Goal: Task Accomplishment & Management: Manage account settings

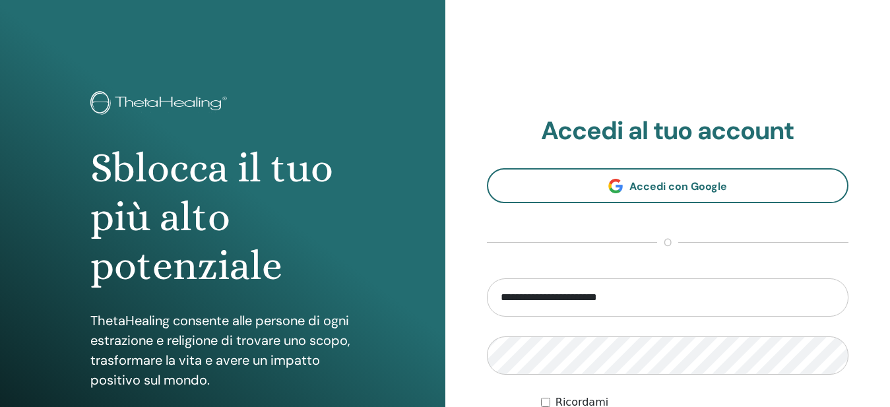
type input "**********"
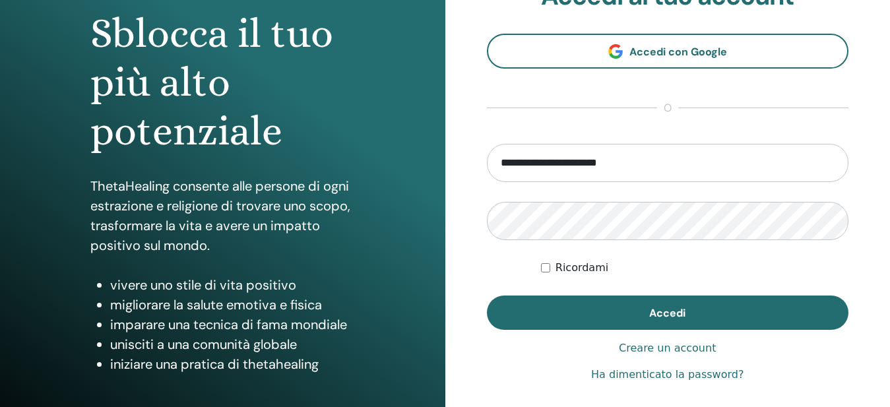
click at [675, 380] on link "Ha dimenticato la password?" at bounding box center [667, 375] width 152 height 16
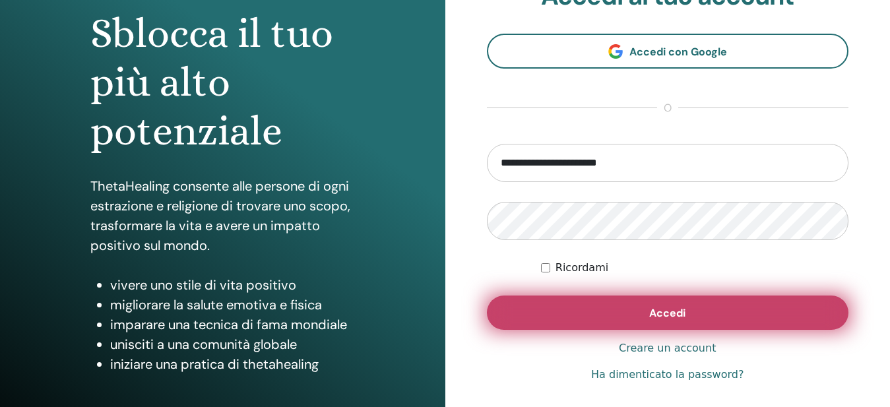
click at [675, 318] on span "Accedi" at bounding box center [667, 313] width 36 height 14
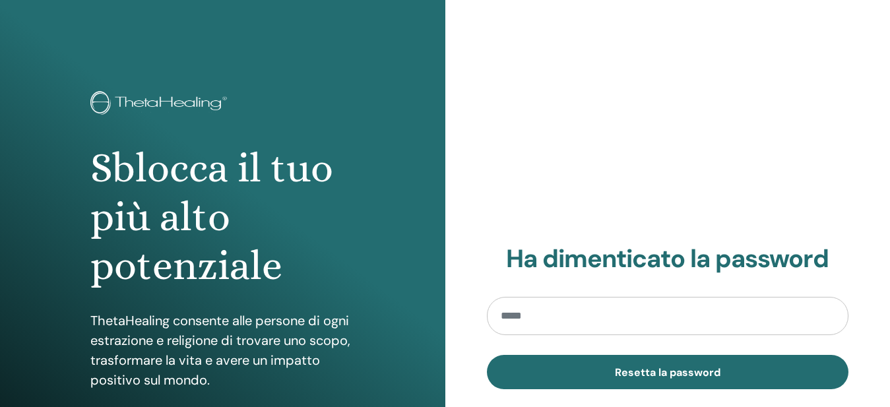
click at [600, 317] on input "email" at bounding box center [668, 316] width 362 height 38
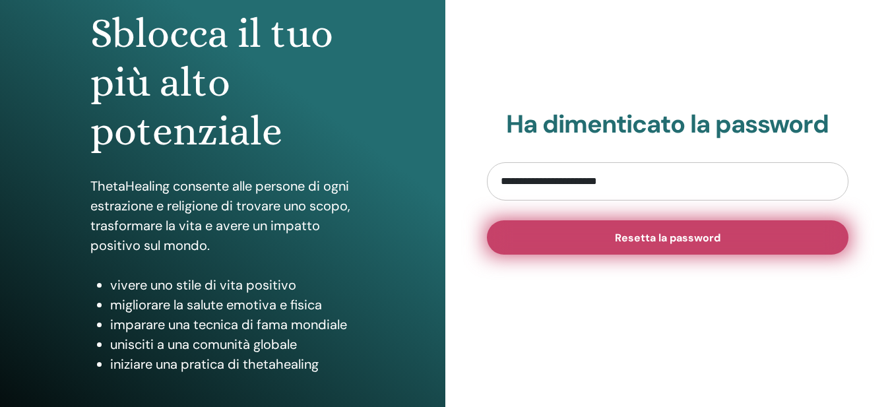
type input "**********"
click at [694, 241] on span "Resetta la password" at bounding box center [668, 238] width 106 height 14
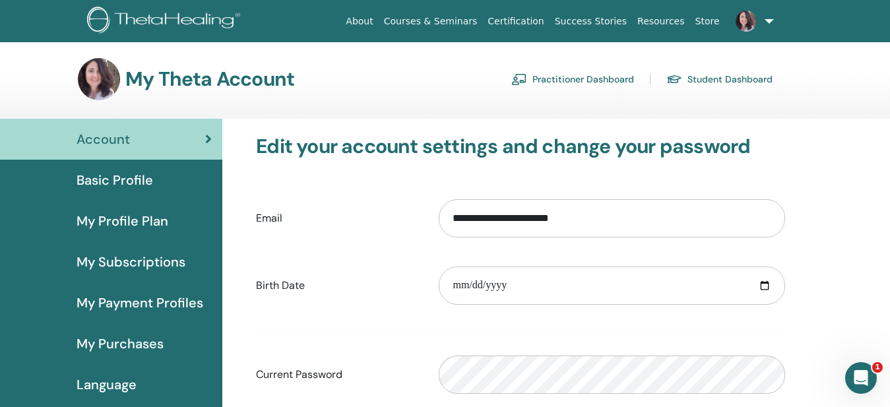
click at [129, 185] on span "Basic Profile" at bounding box center [115, 180] width 77 height 20
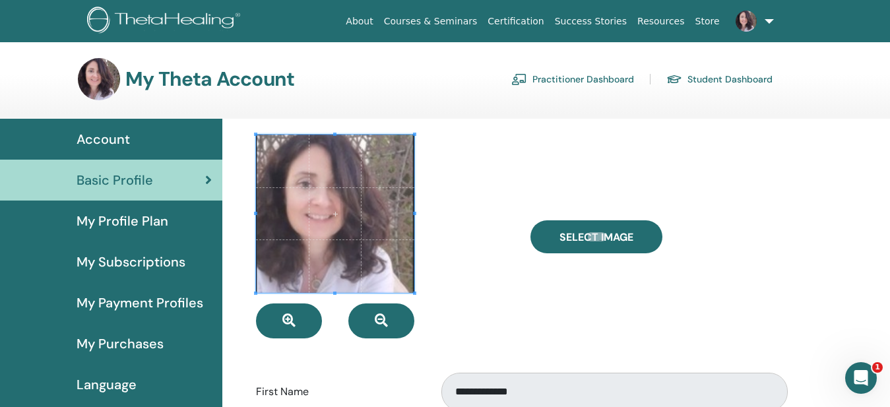
click at [765, 17] on link at bounding box center [752, 21] width 54 height 42
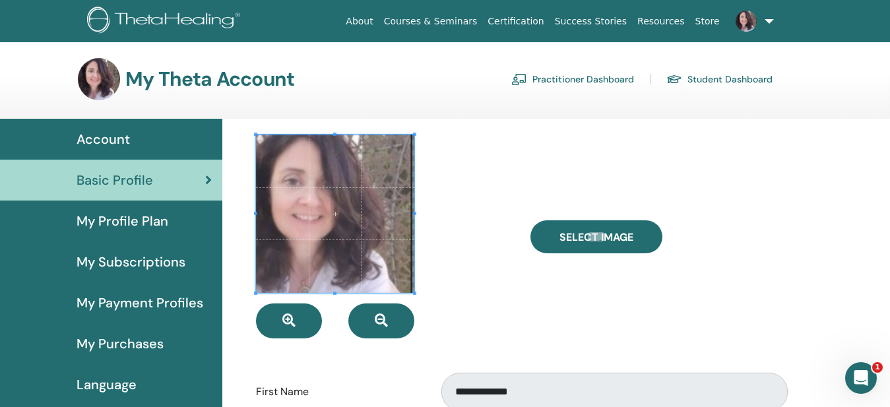
click at [440, 246] on div at bounding box center [383, 237] width 275 height 204
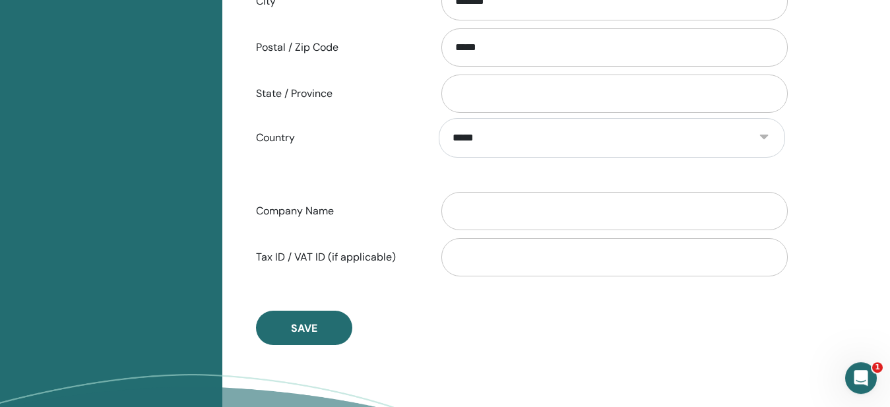
scroll to position [635, 0]
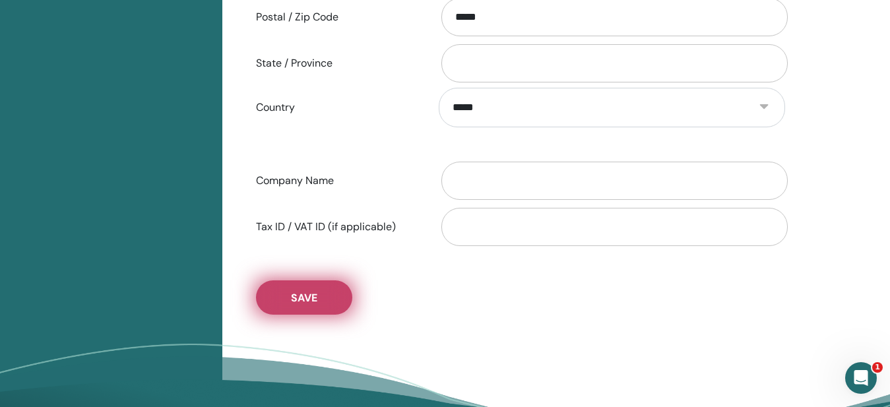
click at [287, 304] on button "Save" at bounding box center [304, 298] width 96 height 34
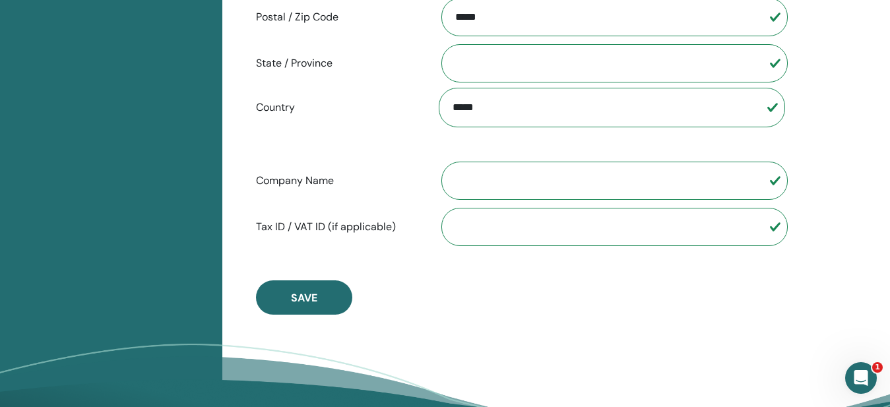
scroll to position [0, 0]
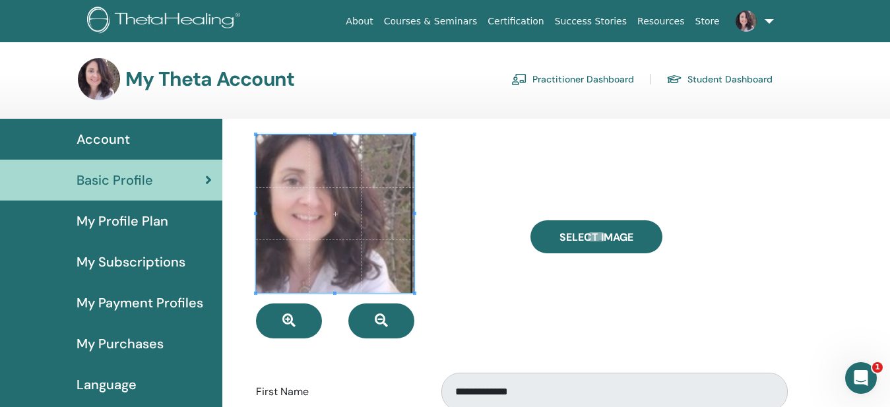
click at [137, 214] on span "My Profile Plan" at bounding box center [123, 221] width 92 height 20
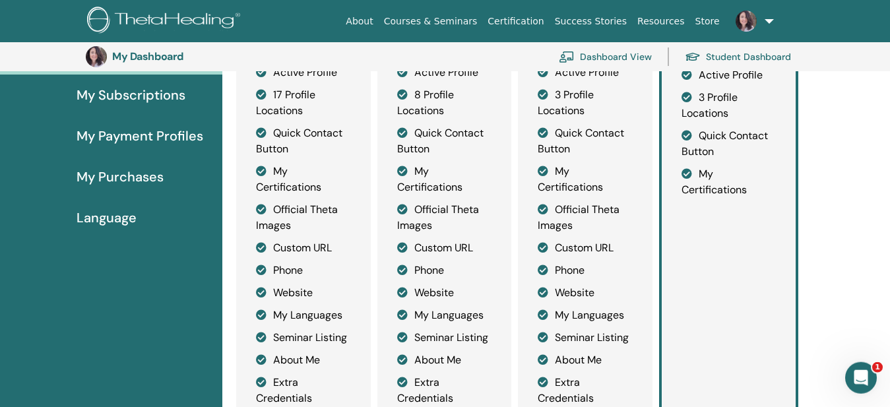
scroll to position [164, 0]
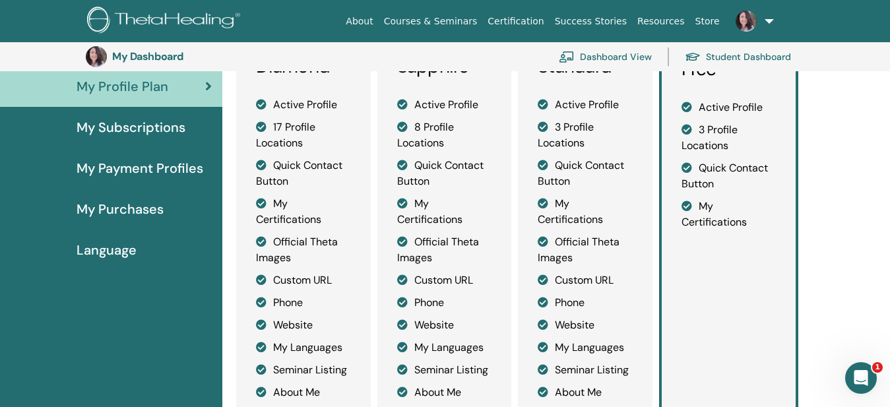
click at [133, 253] on span "Language" at bounding box center [107, 250] width 60 height 20
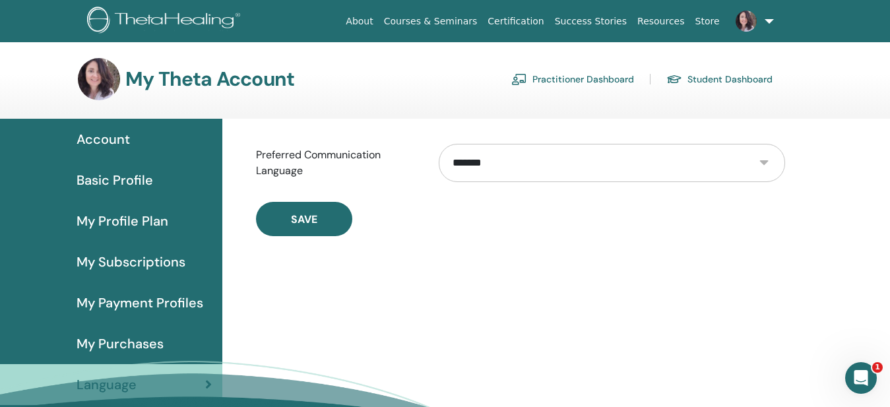
click at [439, 144] on select "**********" at bounding box center [612, 163] width 347 height 38
select select "***"
click option "*******" at bounding box center [0, 0] width 0 height 0
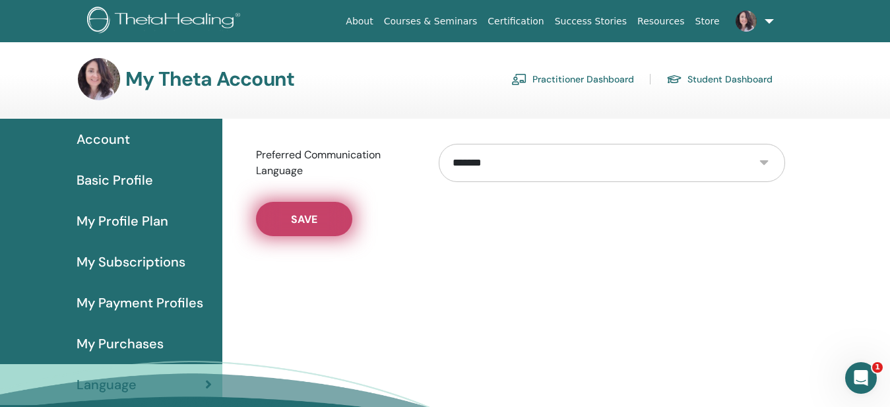
click at [269, 220] on button "Save" at bounding box center [304, 219] width 96 height 34
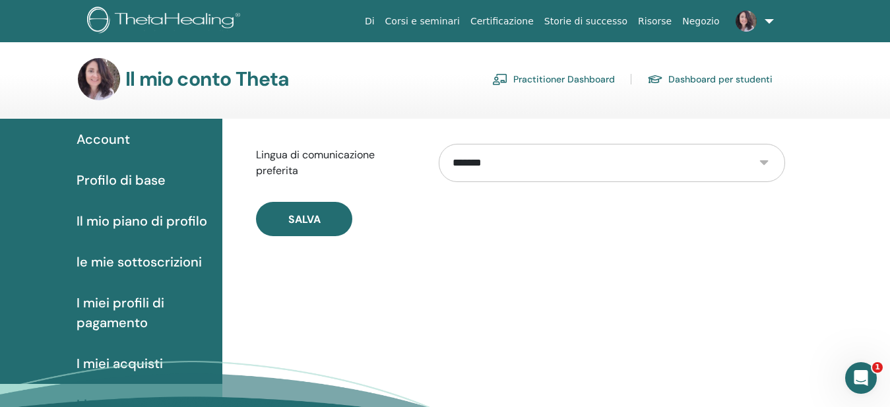
click at [141, 222] on span "Il mio piano di profilo" at bounding box center [142, 221] width 131 height 20
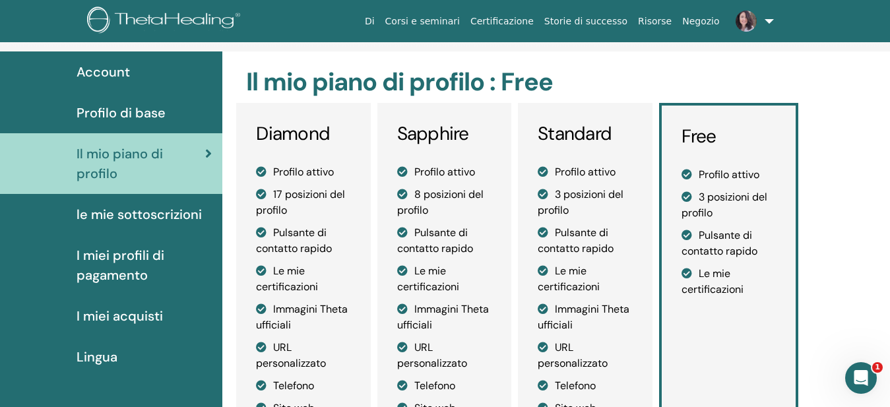
click at [127, 214] on span "le mie sottoscrizioni" at bounding box center [139, 215] width 125 height 20
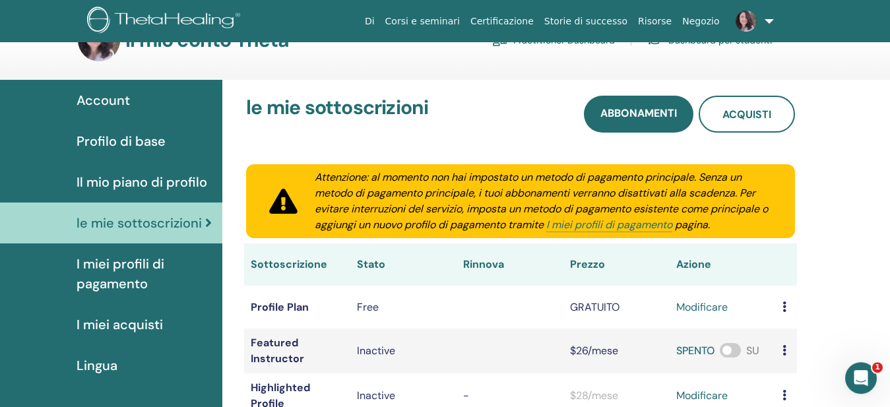
scroll to position [67, 0]
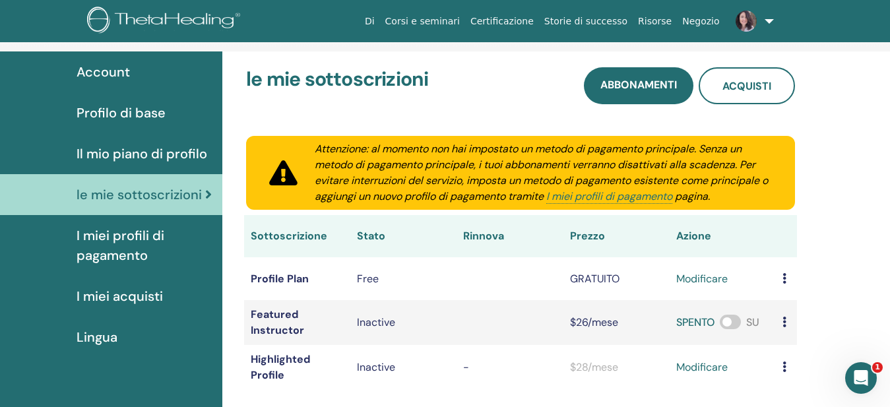
click at [130, 117] on span "Profilo di base" at bounding box center [121, 113] width 89 height 20
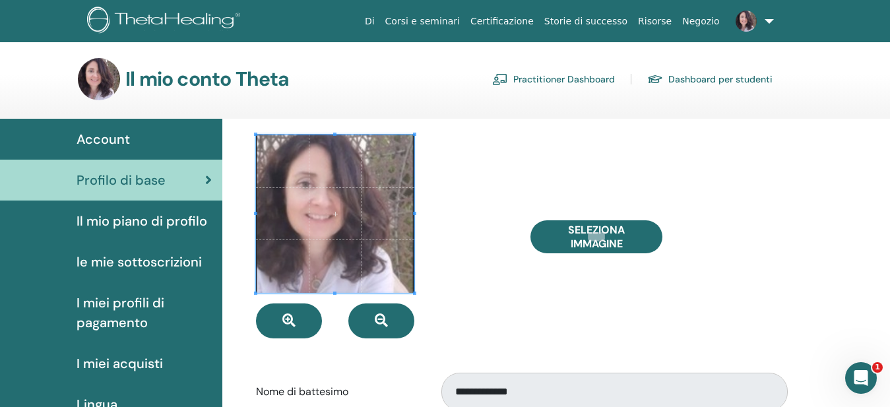
click at [698, 77] on link "Dashboard per studenti" at bounding box center [709, 79] width 125 height 21
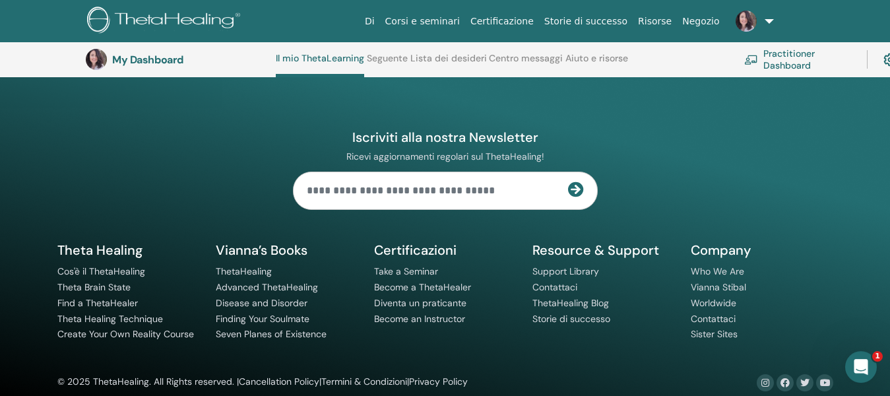
scroll to position [1852, 0]
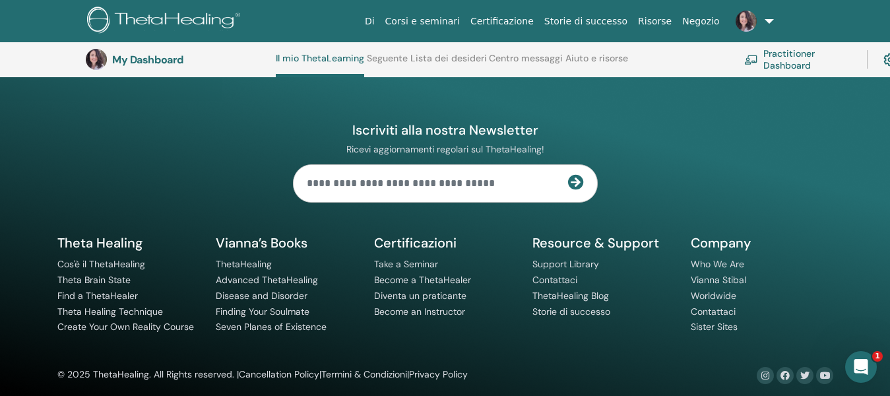
click at [418, 174] on input "text" at bounding box center [431, 183] width 275 height 37
click at [414, 184] on input "**********" at bounding box center [431, 183] width 275 height 37
type input "**********"
click at [578, 183] on icon at bounding box center [576, 182] width 16 height 16
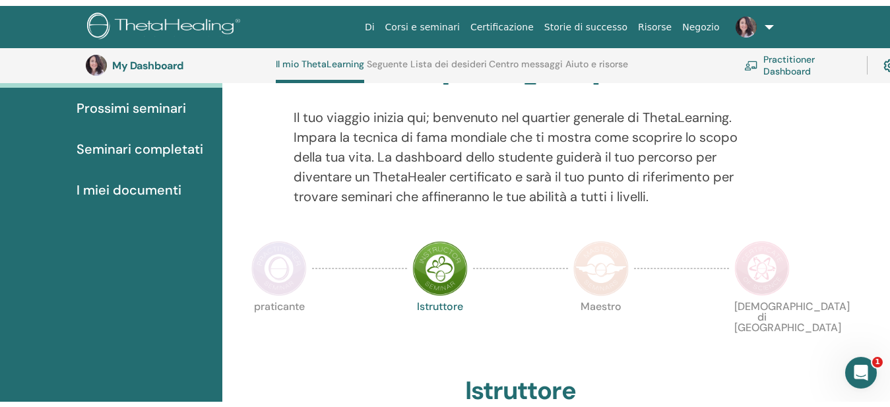
scroll to position [0, 0]
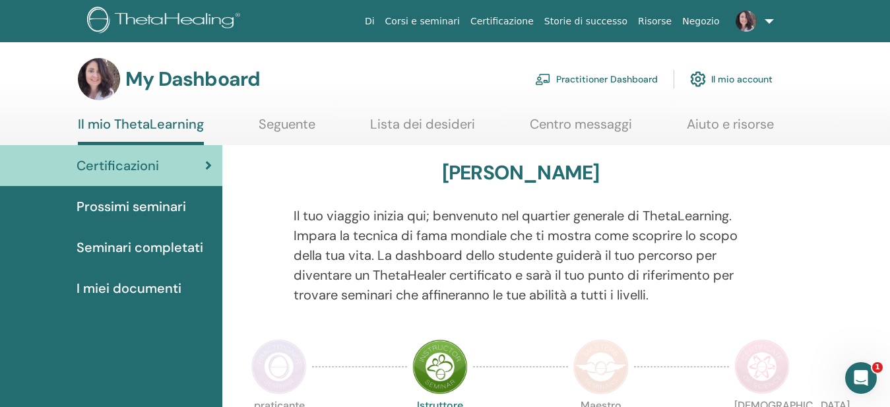
click at [288, 127] on link "Seguente" at bounding box center [287, 129] width 57 height 26
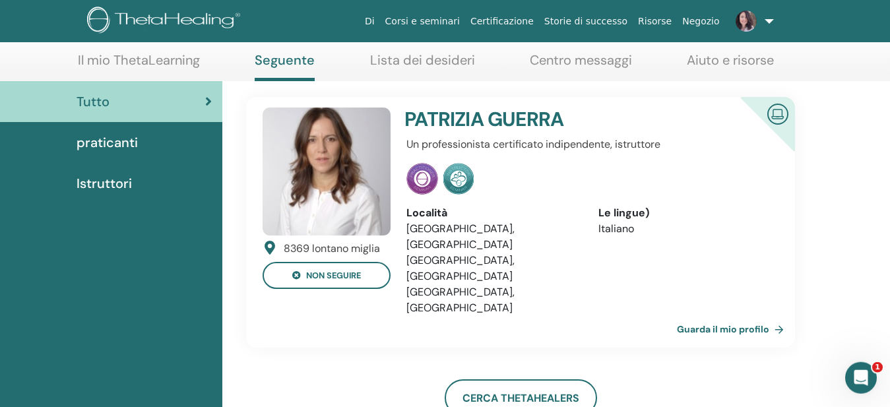
scroll to position [67, 0]
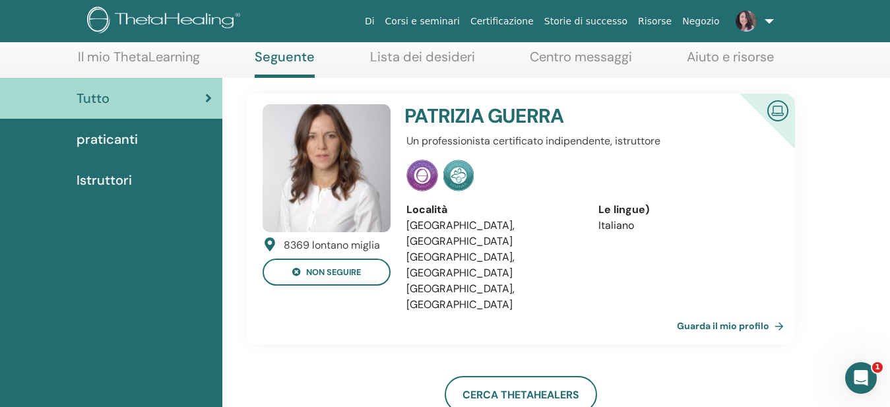
click at [712, 313] on link "Guarda il mio profilo" at bounding box center [733, 326] width 112 height 26
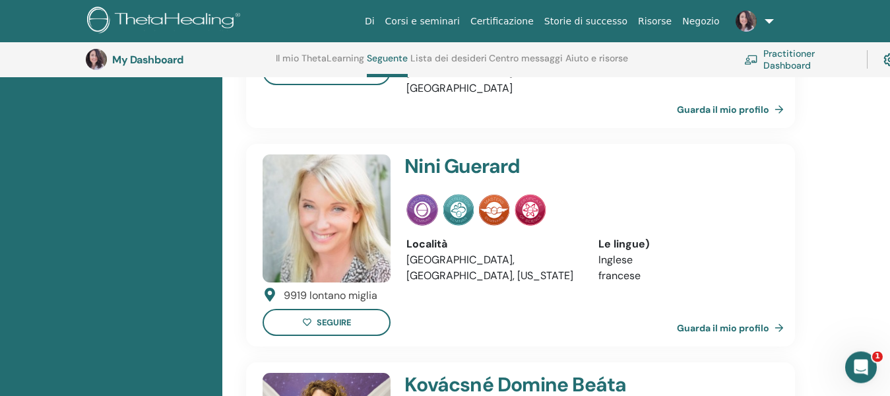
scroll to position [708, 0]
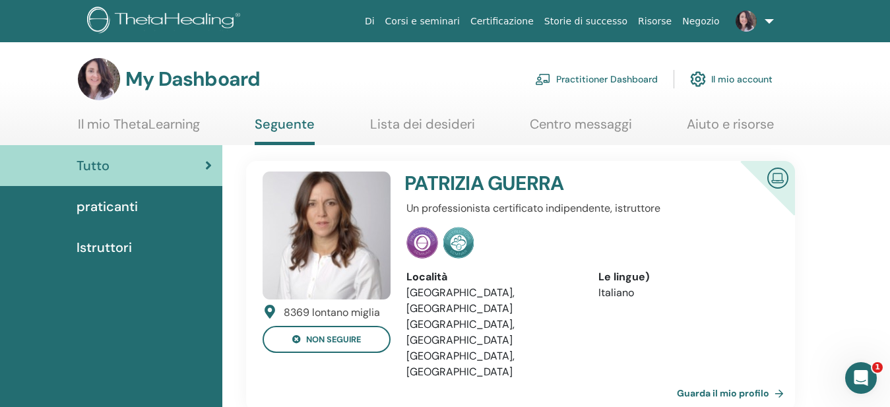
click at [407, 132] on link "Lista dei desideri" at bounding box center [422, 129] width 105 height 26
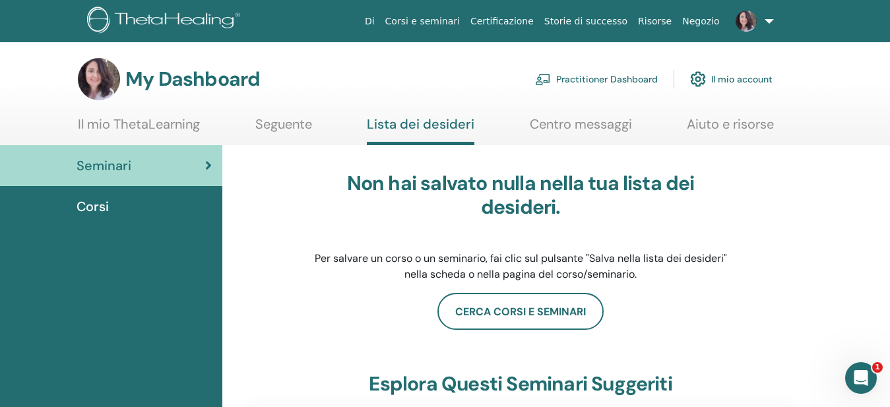
click at [587, 122] on link "Centro messaggi" at bounding box center [581, 129] width 102 height 26
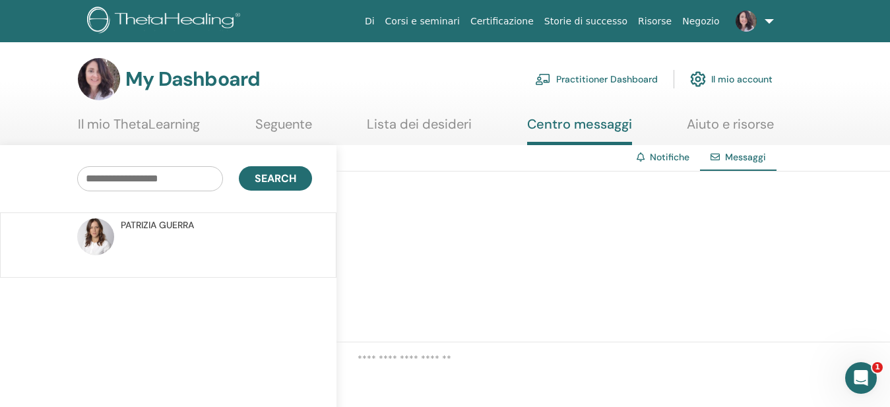
click at [184, 131] on link "Il mio ThetaLearning" at bounding box center [139, 129] width 122 height 26
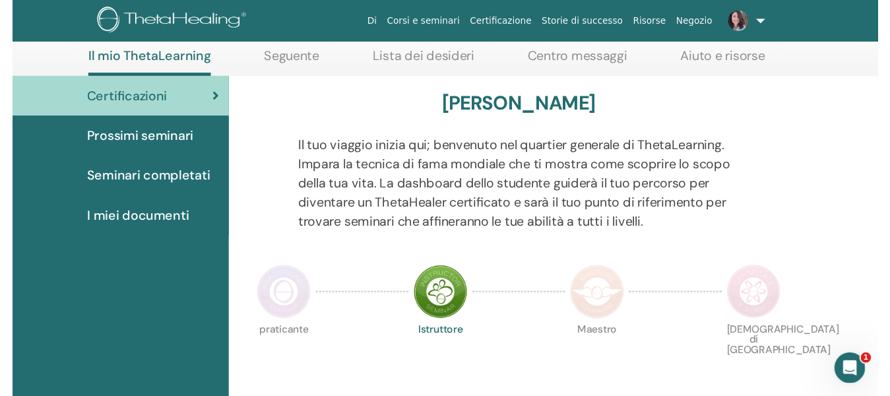
scroll to position [169, 0]
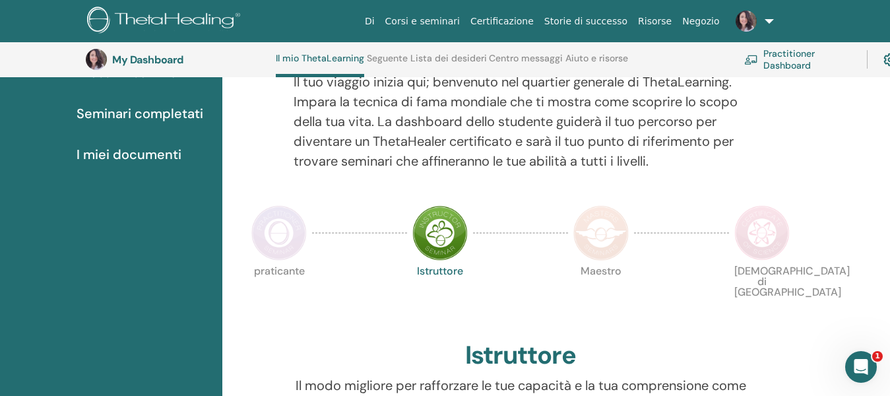
click at [279, 226] on img at bounding box center [278, 232] width 55 height 55
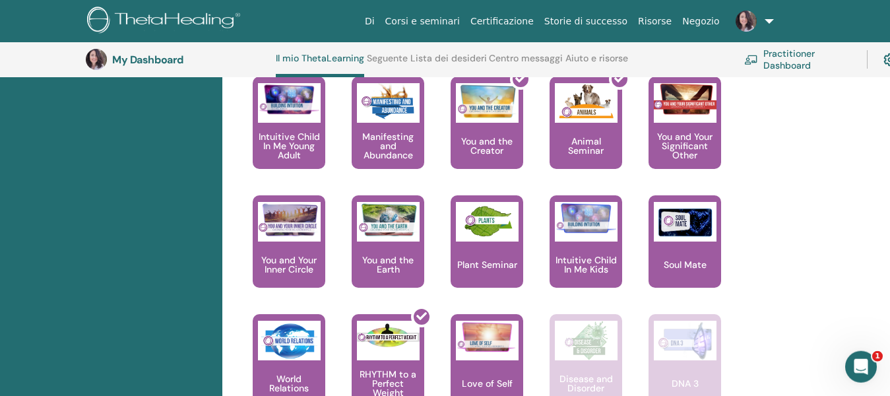
scroll to position [842, 0]
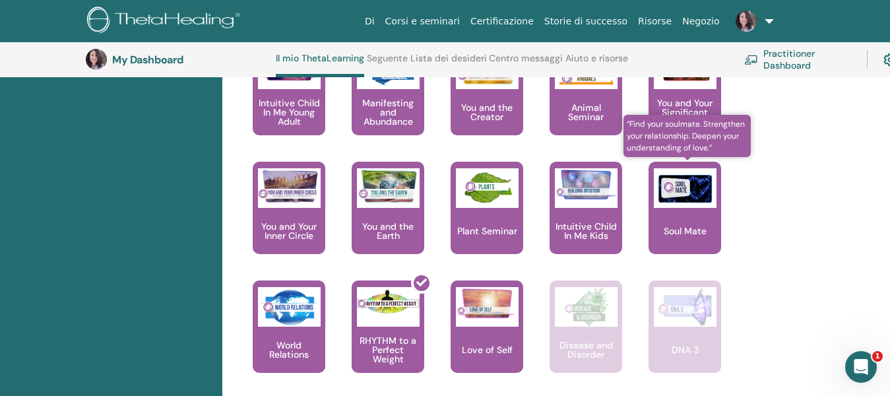
click at [700, 201] on img at bounding box center [685, 188] width 63 height 40
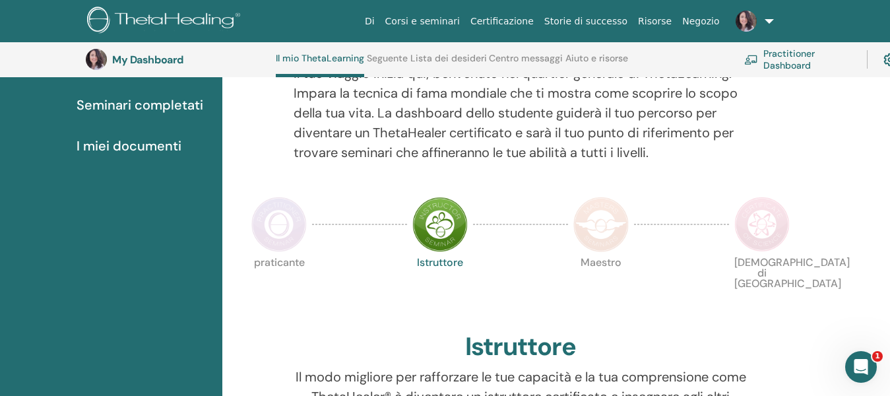
scroll to position [102, 0]
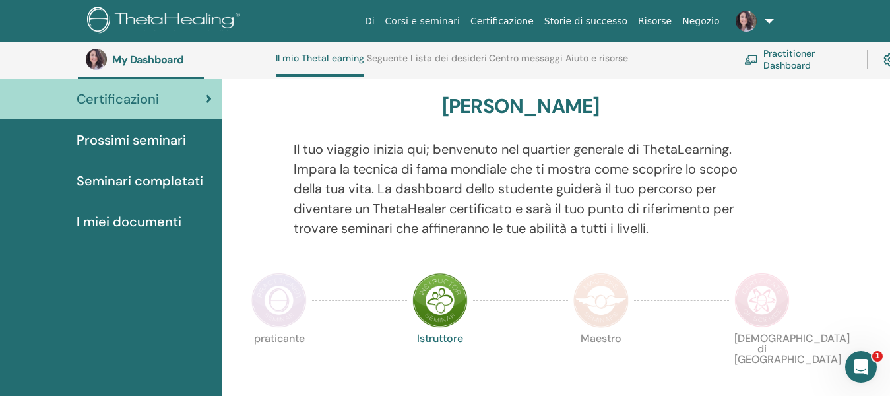
click at [762, 18] on span at bounding box center [747, 20] width 32 height 11
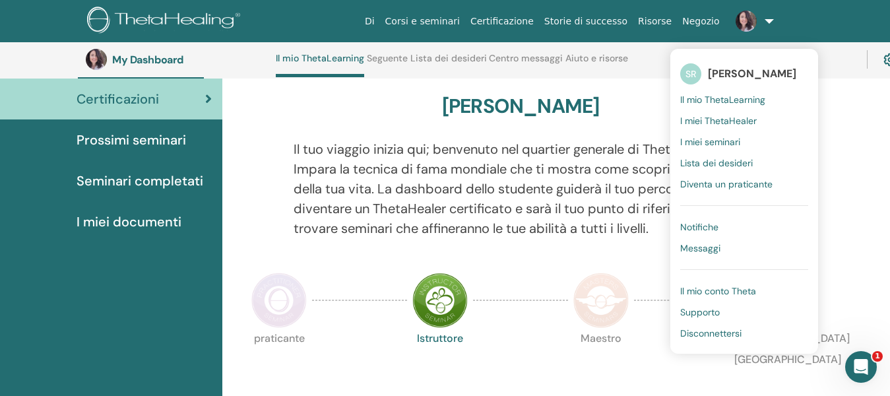
click at [743, 120] on span "I miei ThetaHealer" at bounding box center [718, 121] width 77 height 12
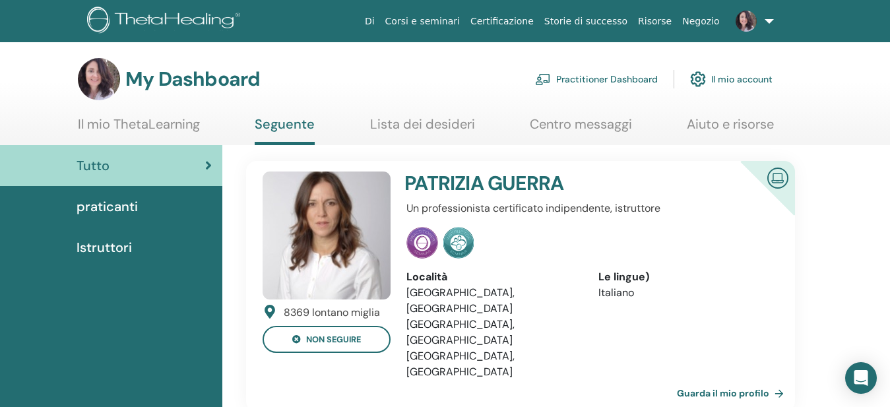
click at [767, 22] on link at bounding box center [752, 21] width 54 height 42
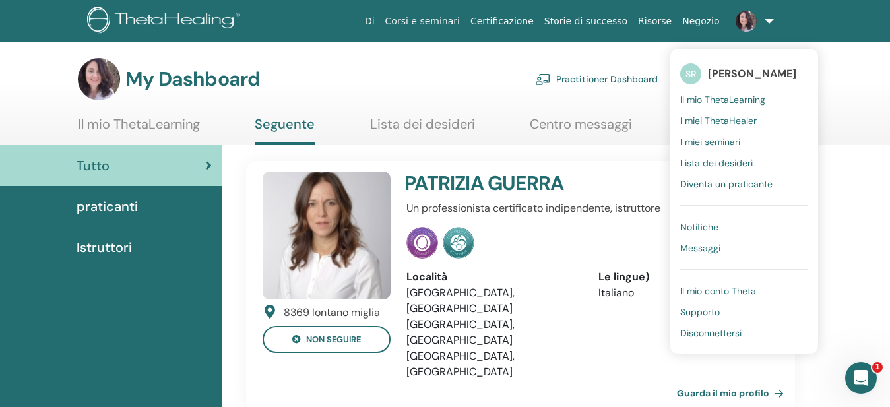
click at [731, 294] on span "Il mio conto Theta" at bounding box center [718, 291] width 76 height 12
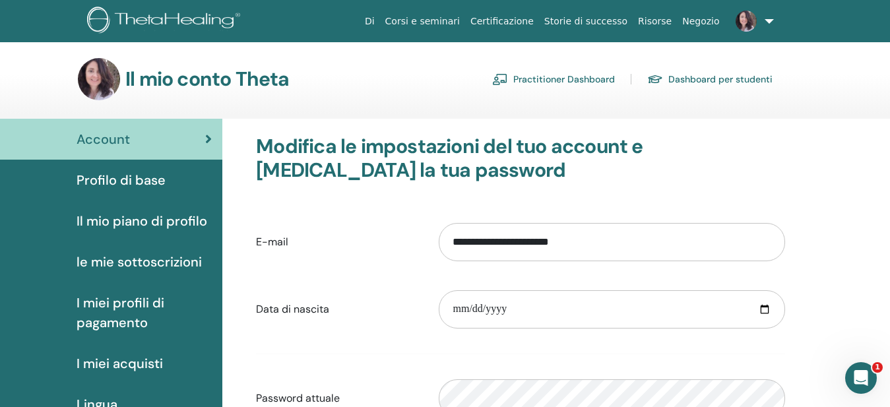
click at [769, 16] on link at bounding box center [752, 21] width 54 height 42
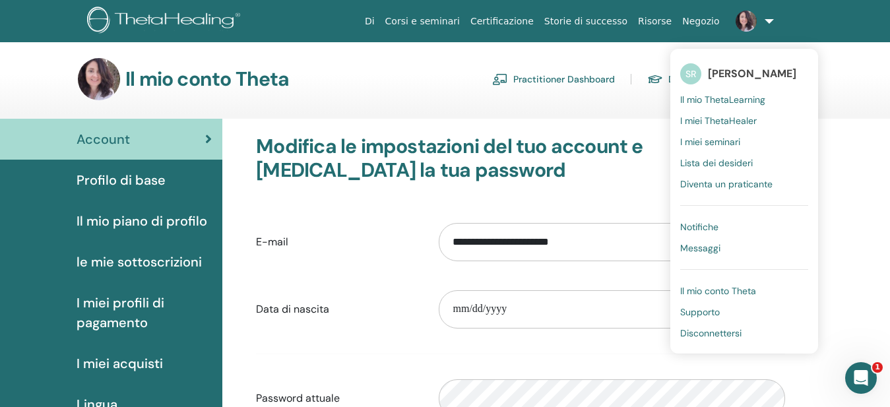
click at [707, 315] on span "Supporto" at bounding box center [700, 312] width 40 height 12
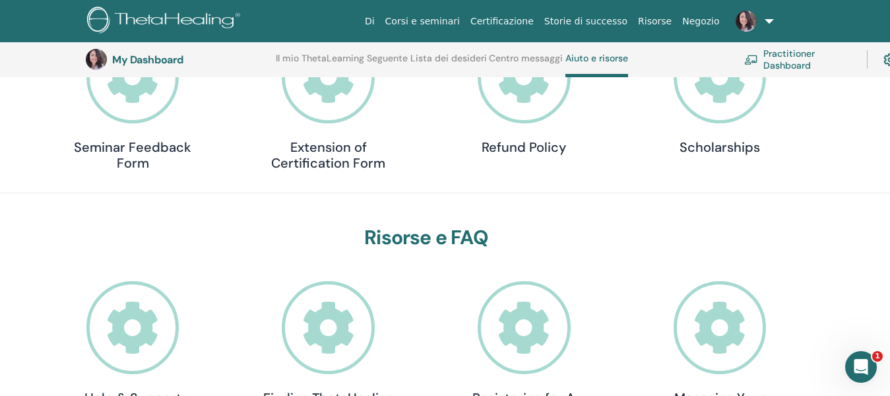
scroll to position [169, 0]
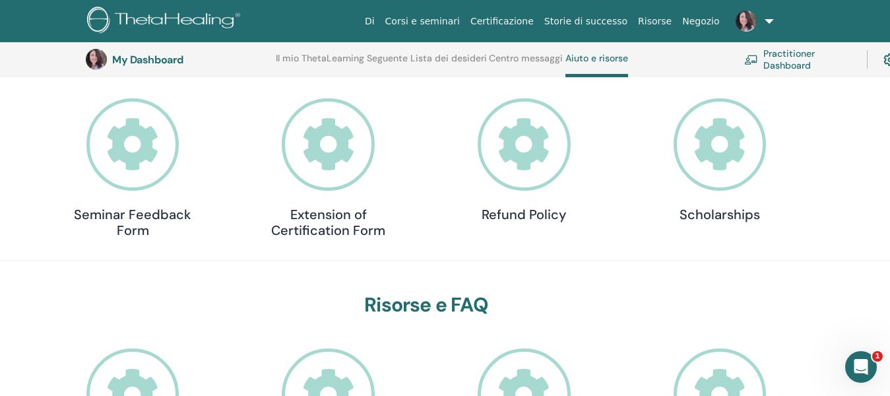
click at [134, 163] on icon at bounding box center [132, 144] width 93 height 93
